Goal: Transaction & Acquisition: Book appointment/travel/reservation

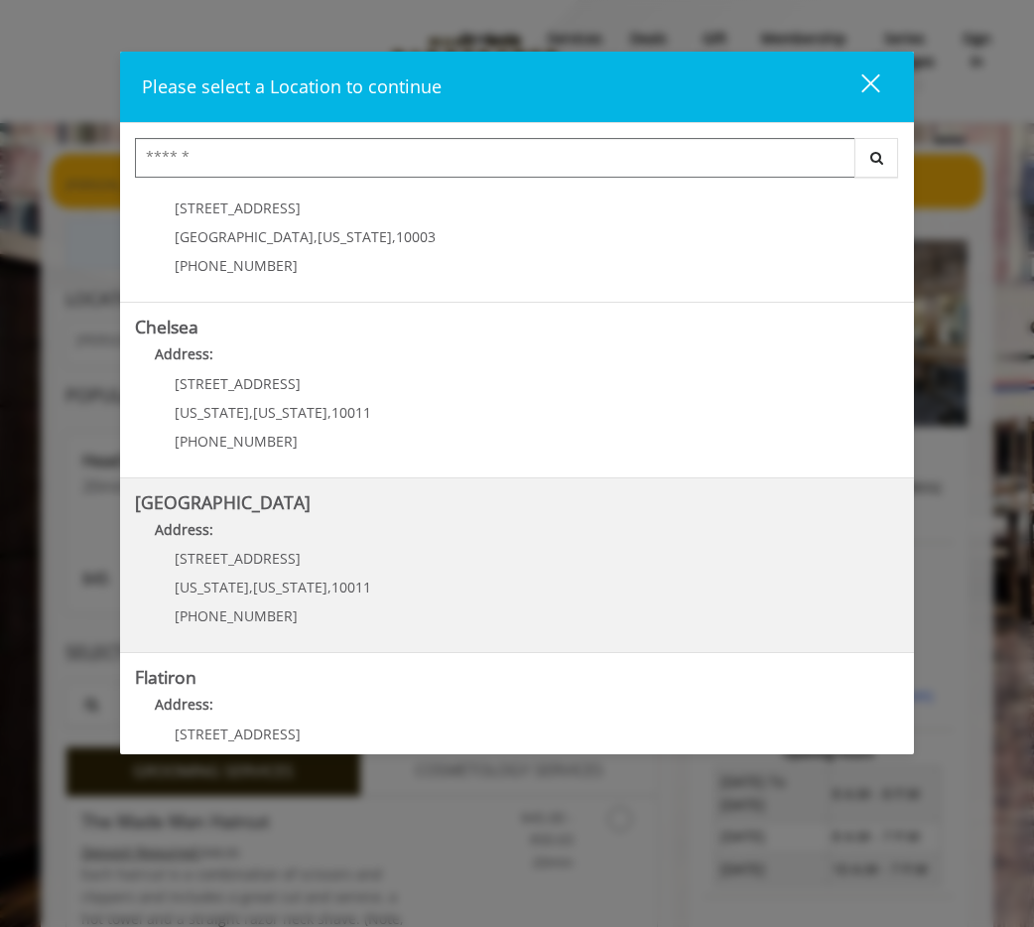
scroll to position [65, 0]
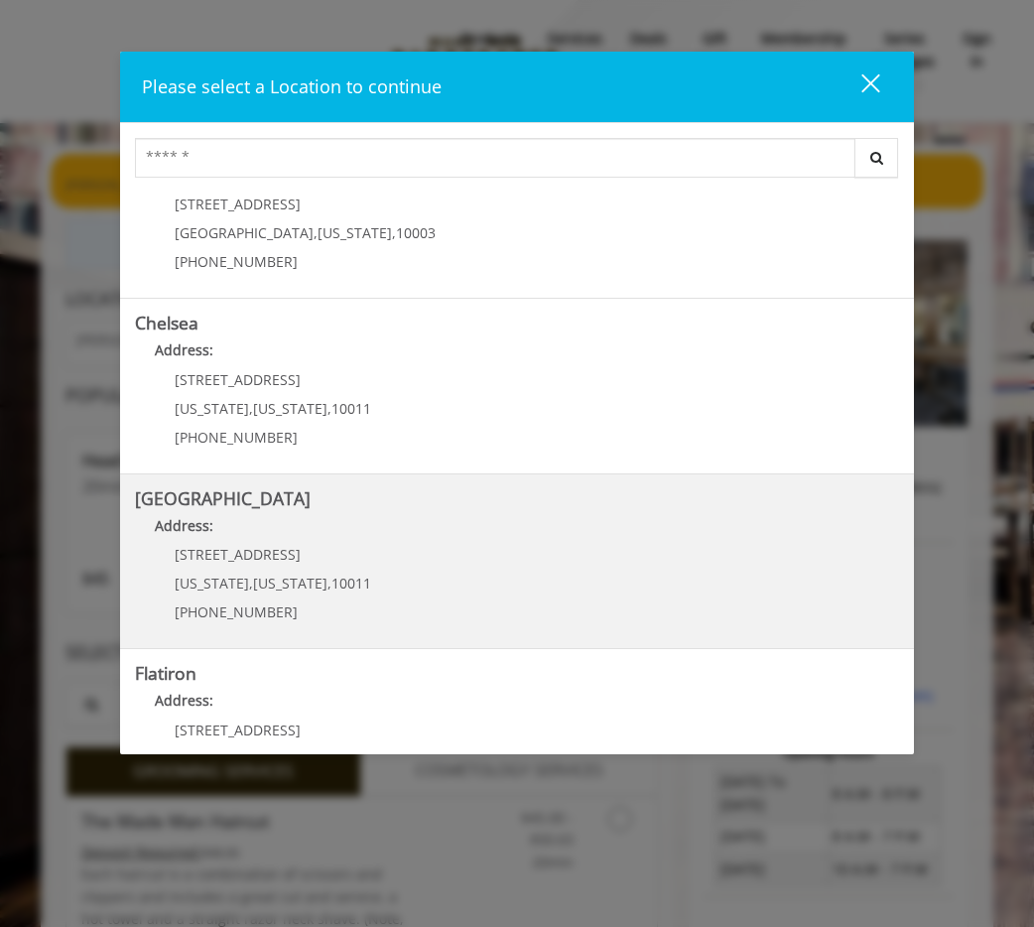
click at [313, 518] on Street "Address:" at bounding box center [517, 531] width 764 height 32
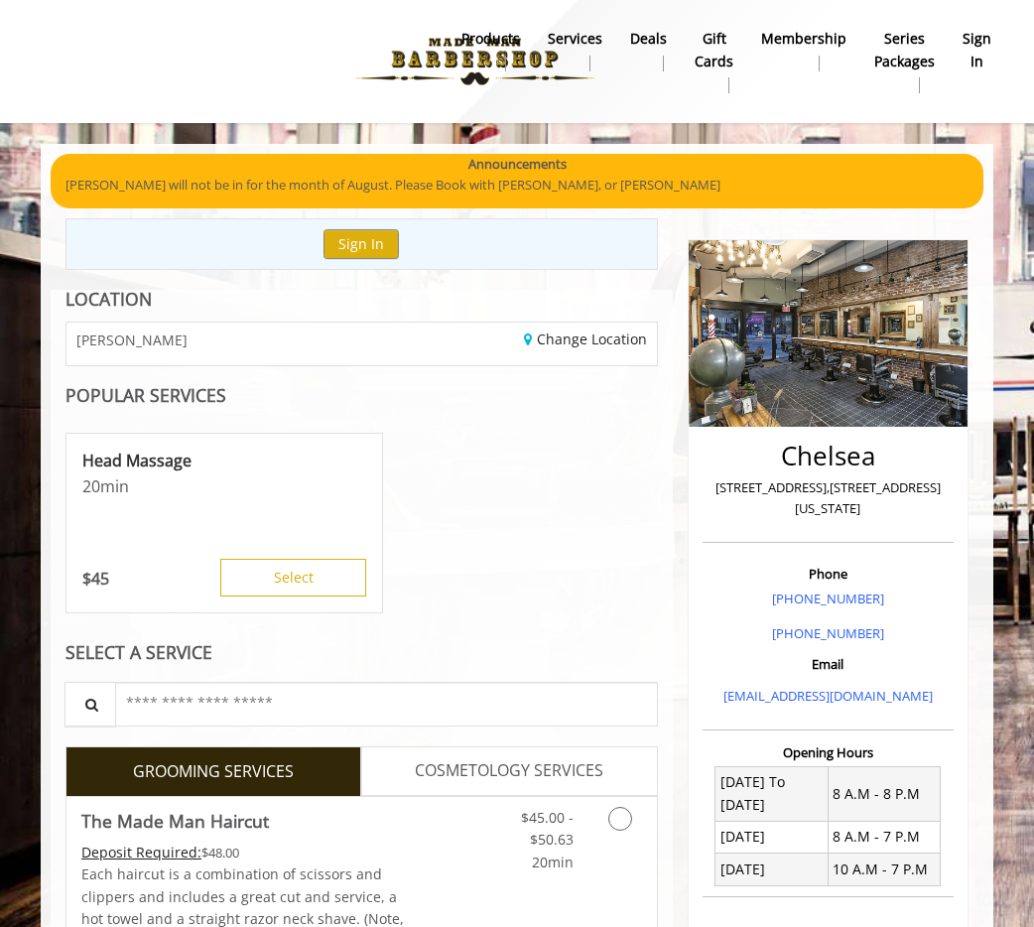
scroll to position [17, 0]
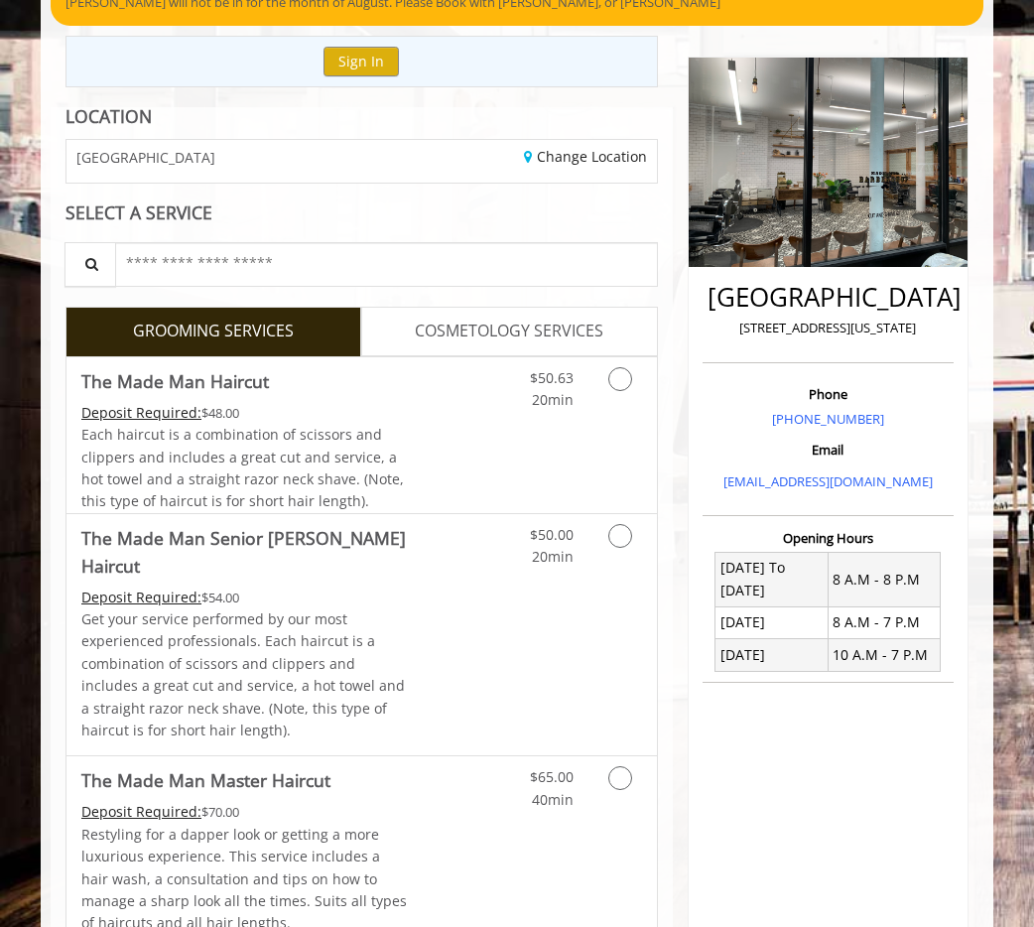
scroll to position [1, 0]
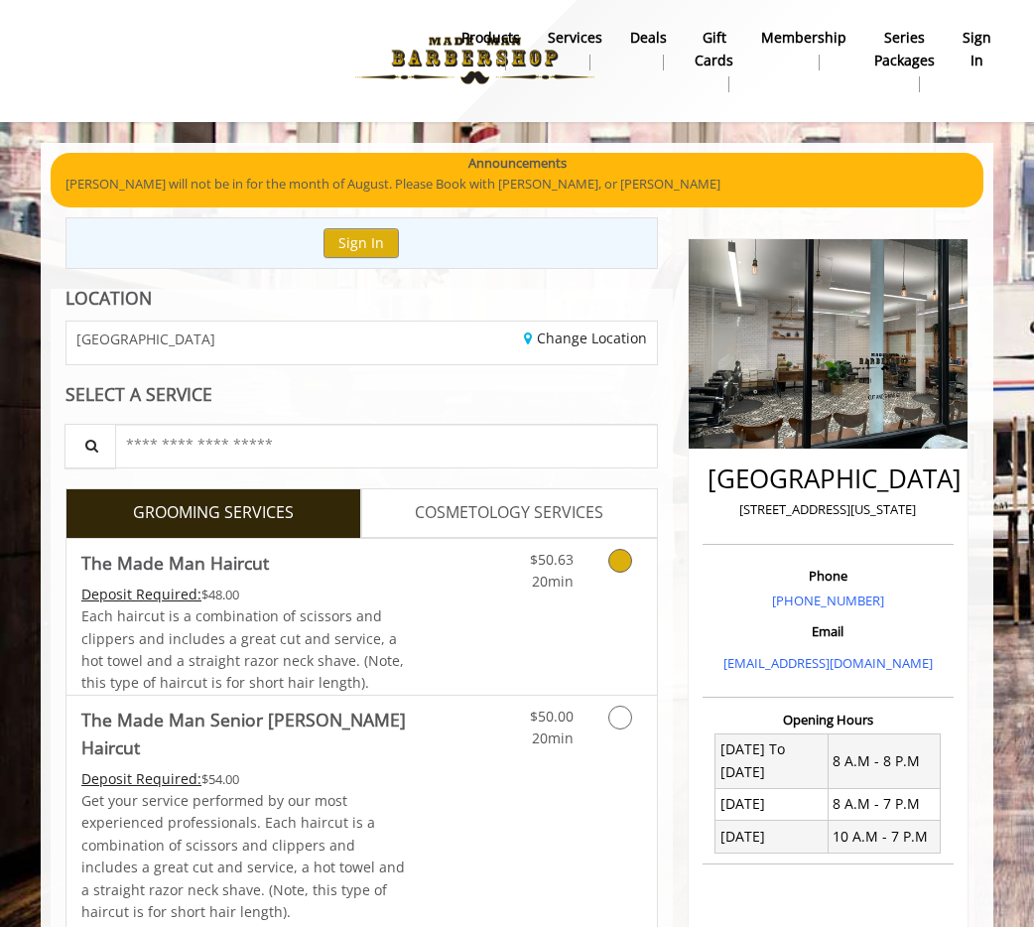
click at [629, 592] on link "Grooming services" at bounding box center [622, 566] width 38 height 55
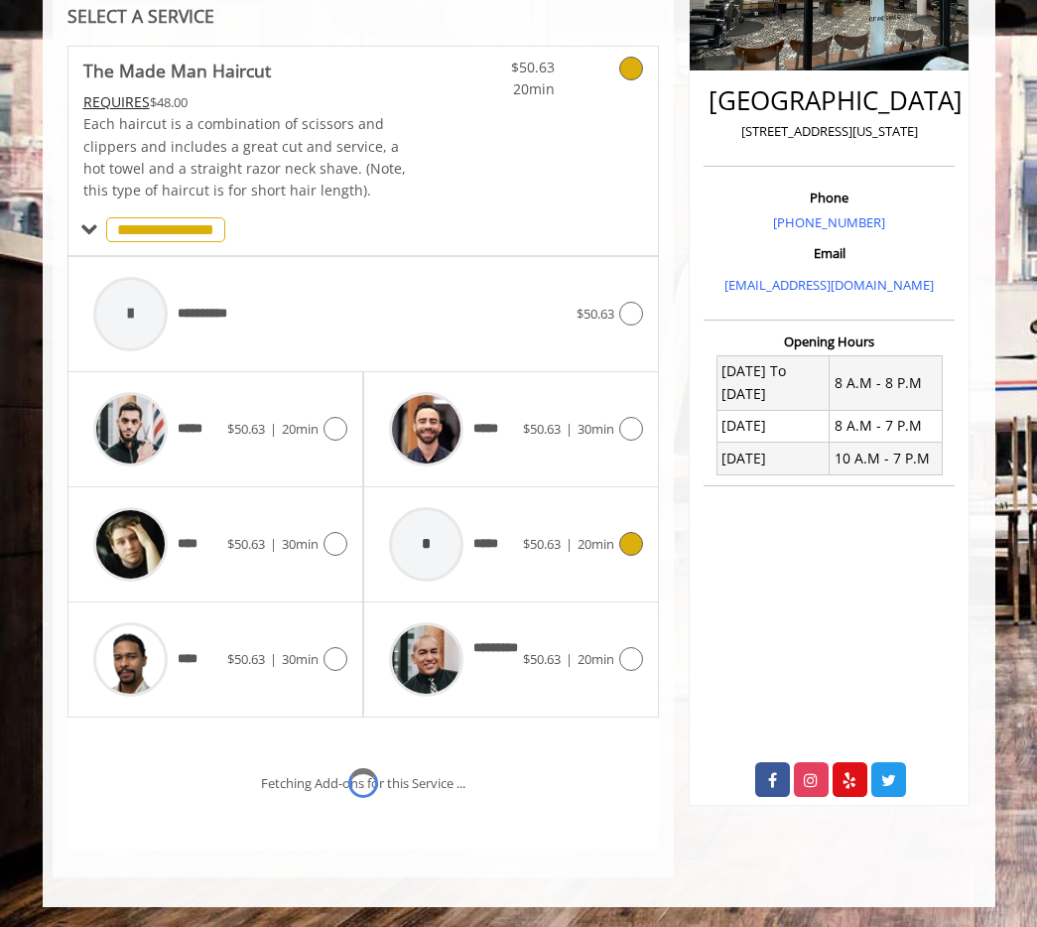
scroll to position [462, 0]
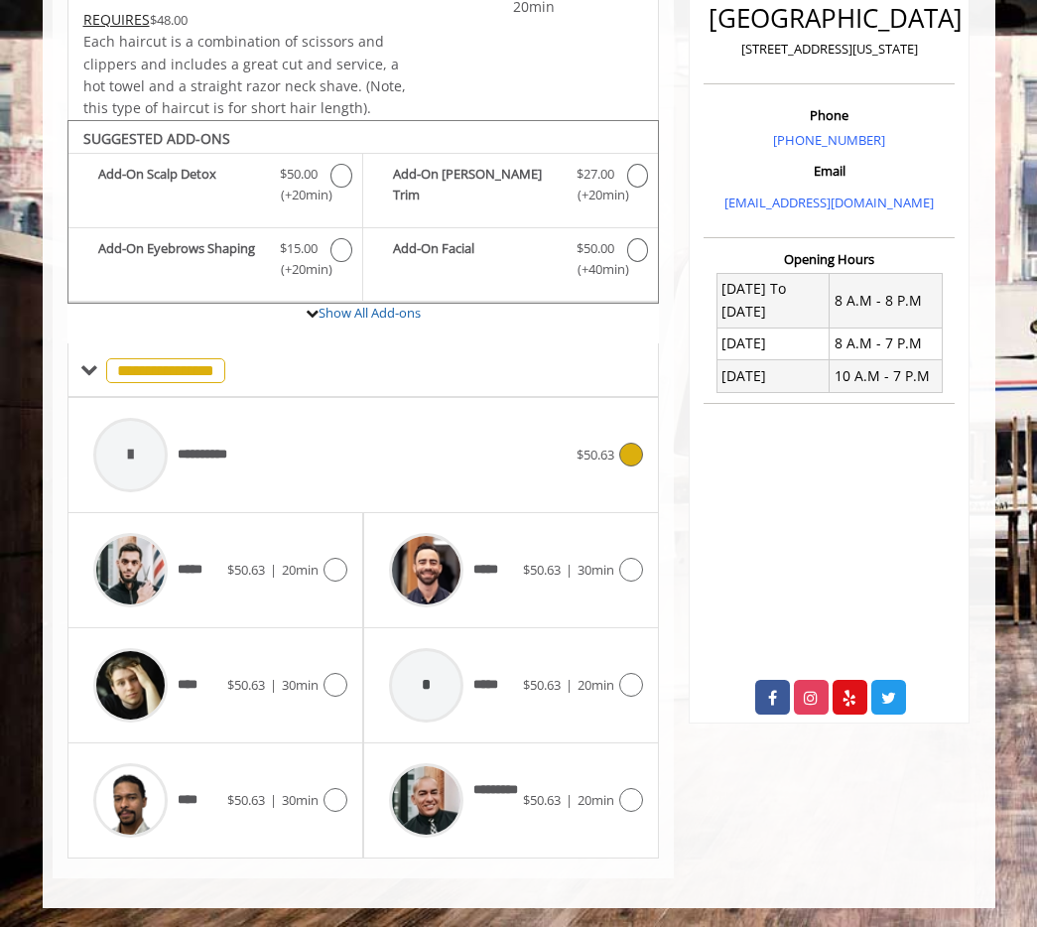
click at [554, 463] on div "**********" at bounding box center [330, 455] width 494 height 94
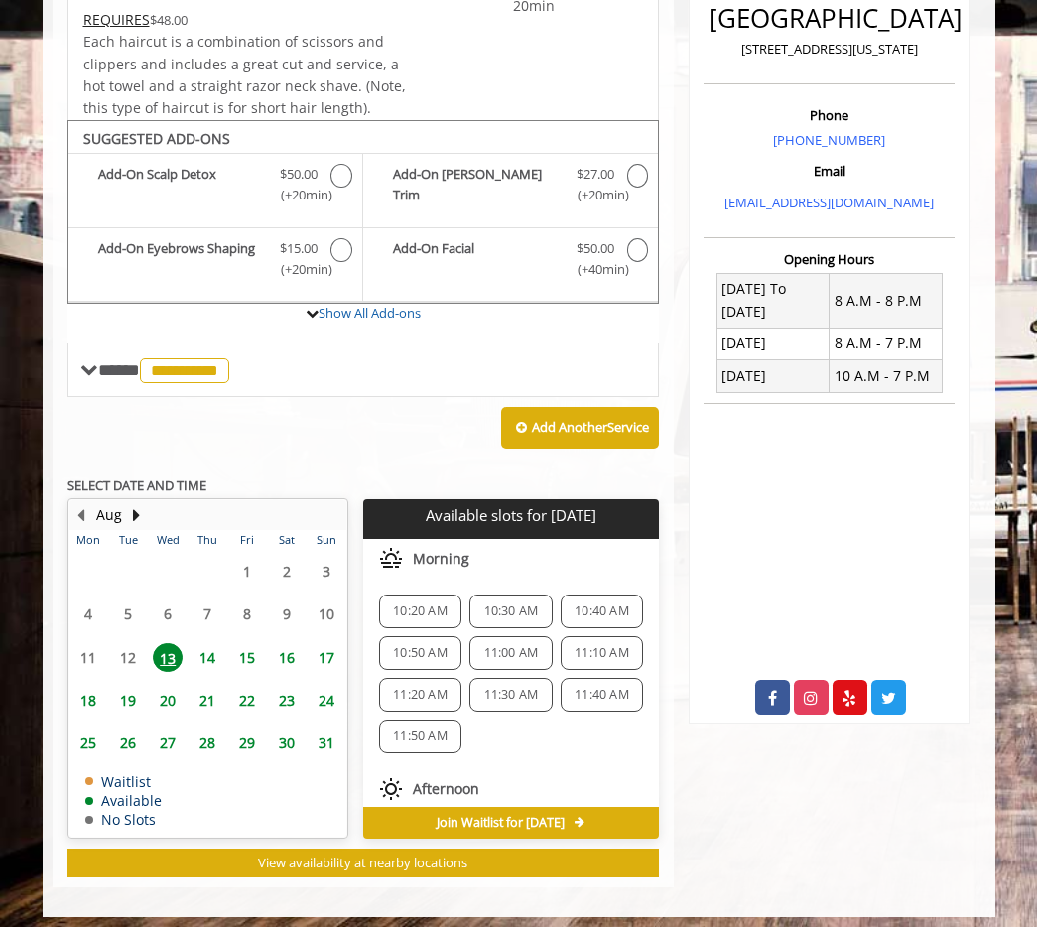
scroll to position [470, 0]
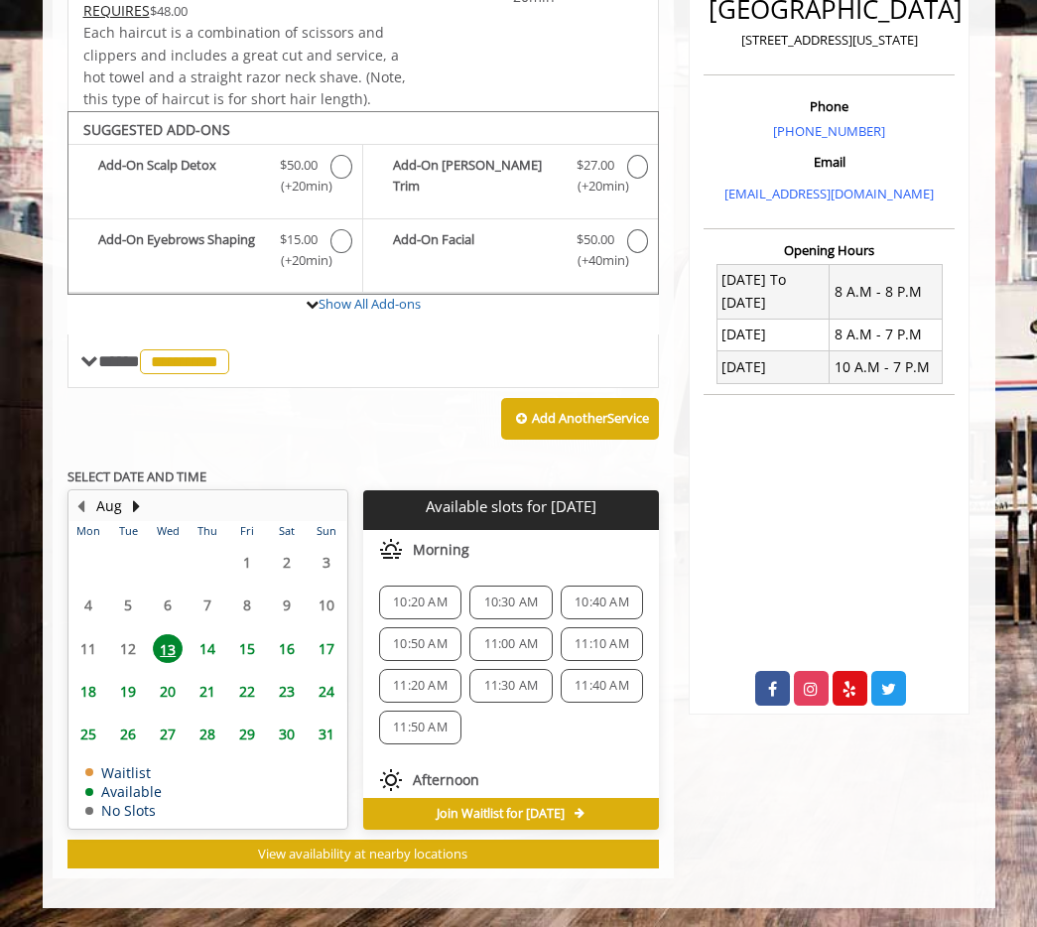
click at [441, 614] on div "10:20 AM" at bounding box center [420, 603] width 82 height 34
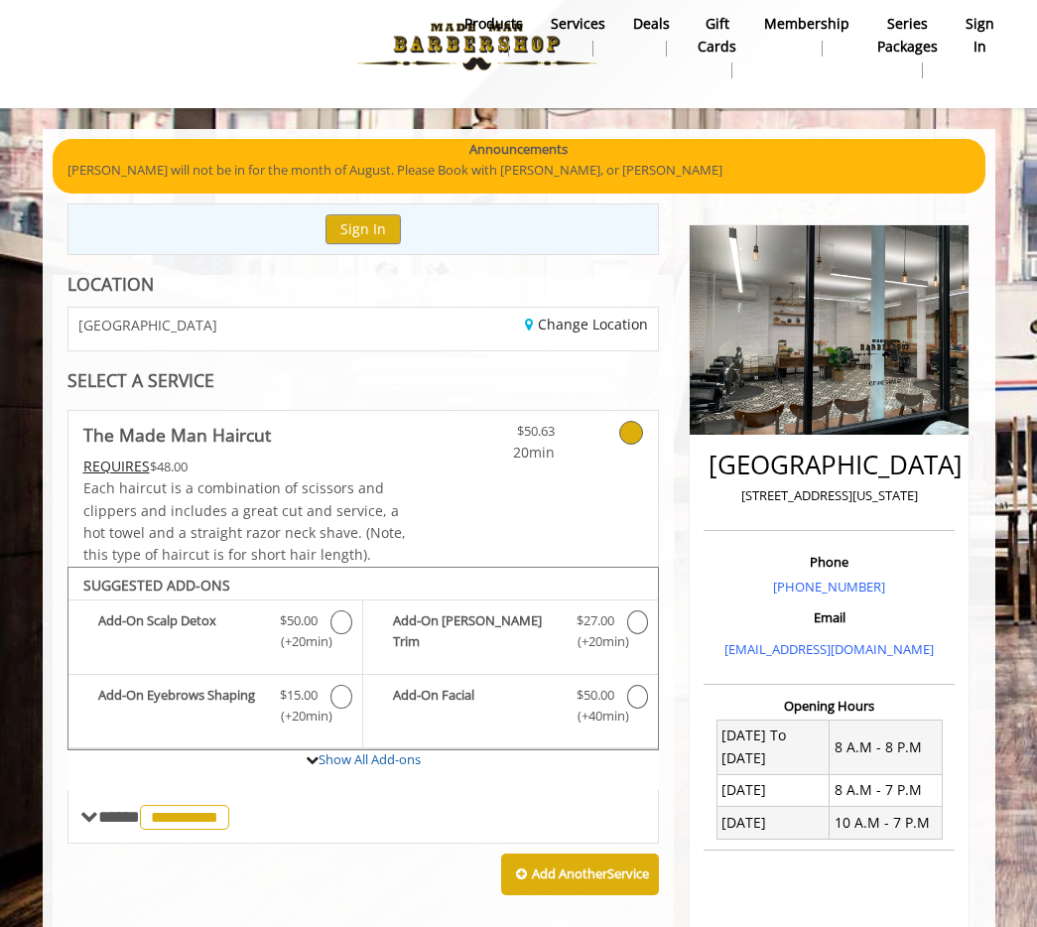
scroll to position [0, 0]
